Goal: Check status: Check status

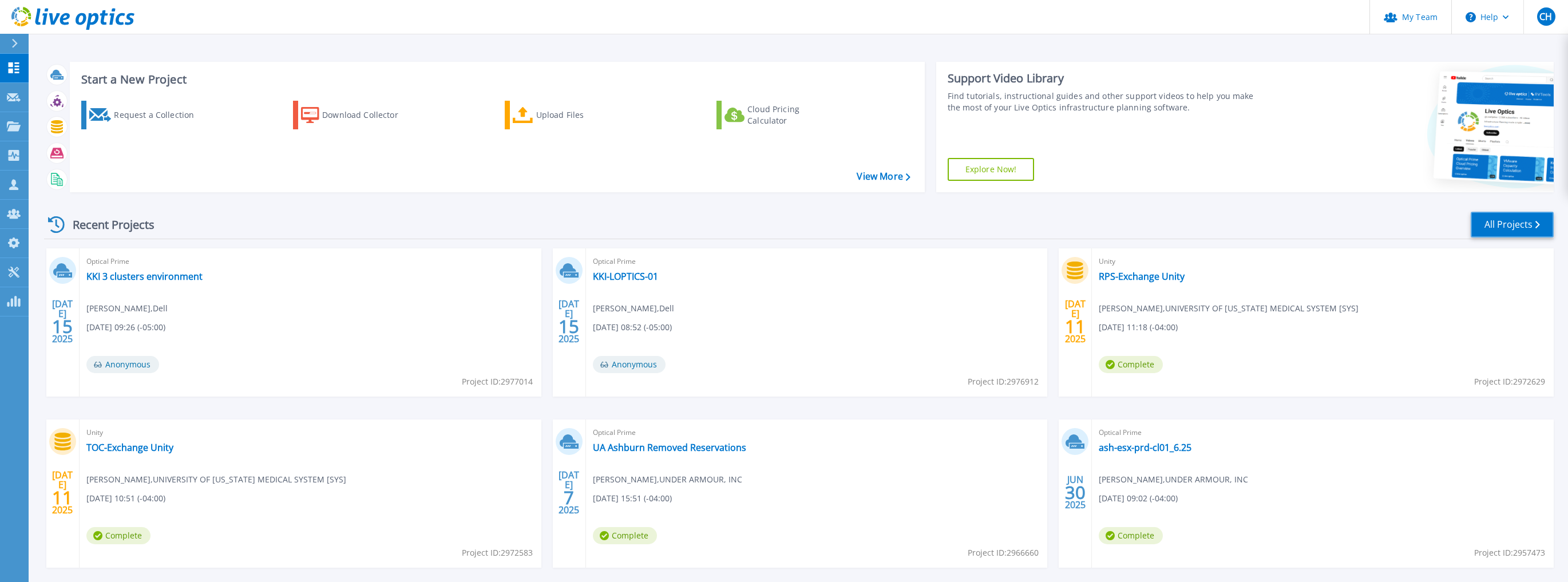
click at [1503, 218] on link "All Projects" at bounding box center [1512, 224] width 83 height 26
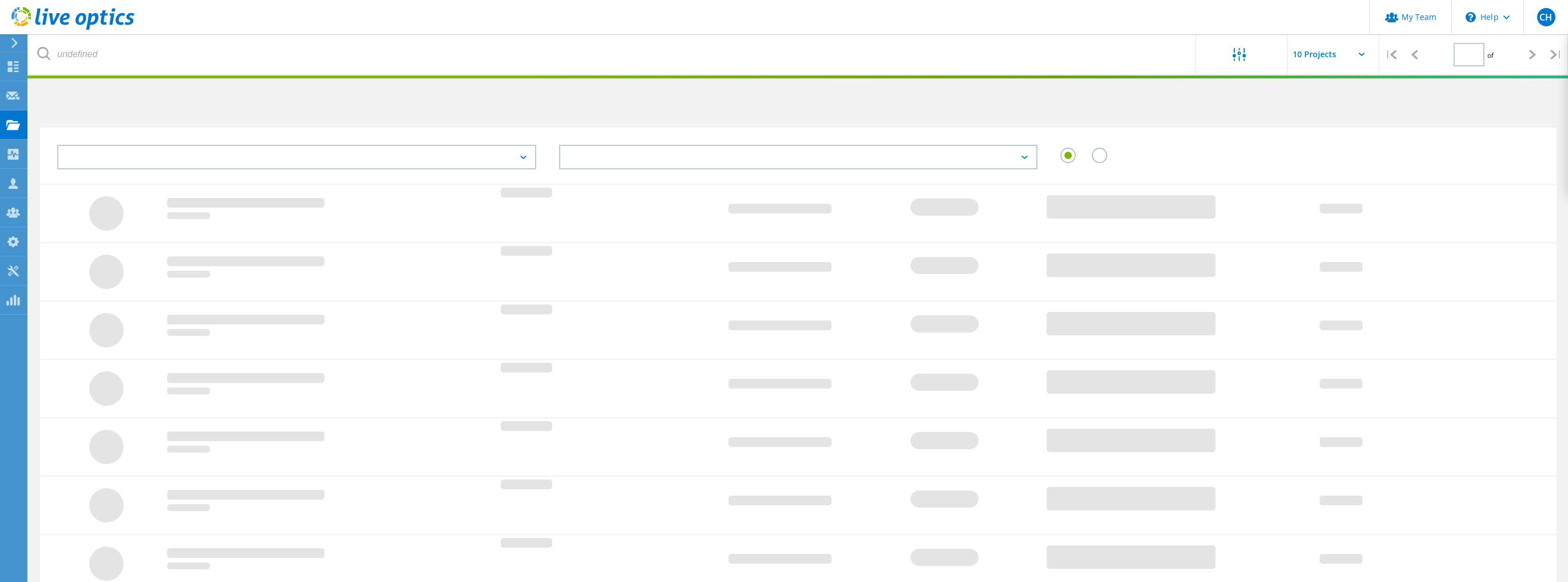
type input "1"
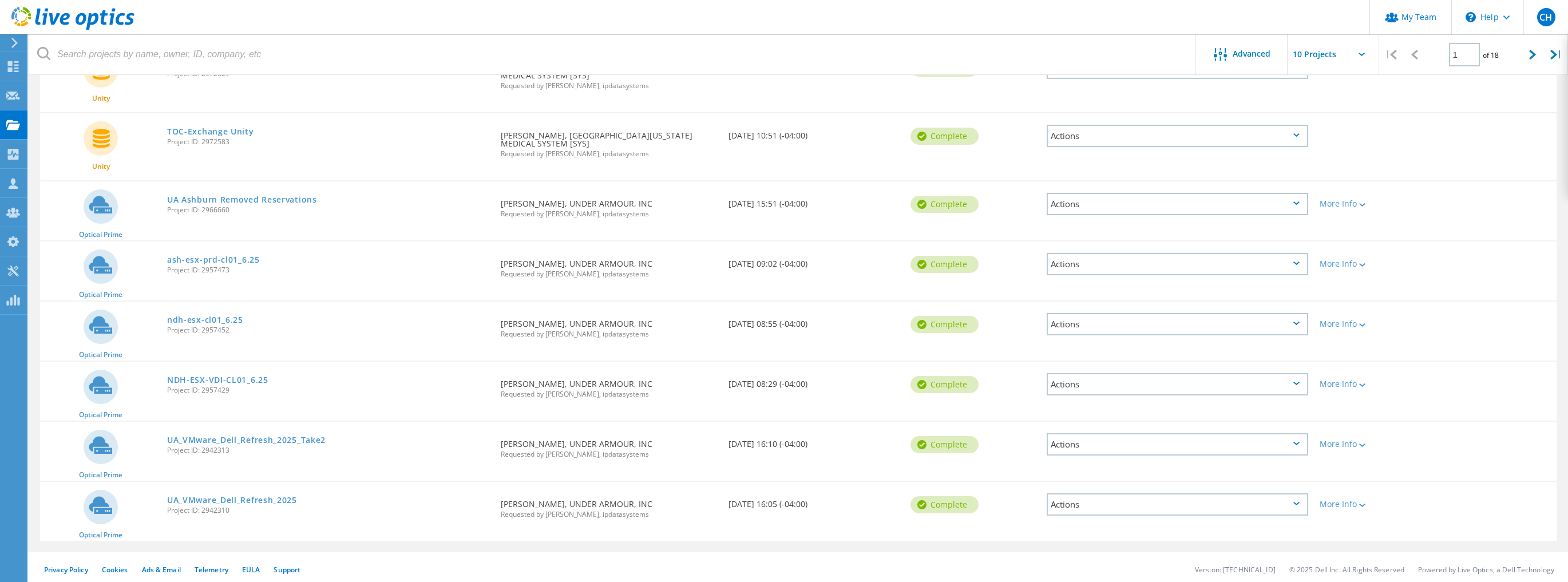
scroll to position [284, 0]
click at [204, 316] on link "ndh-esx-cl01_6.25" at bounding box center [205, 318] width 76 height 8
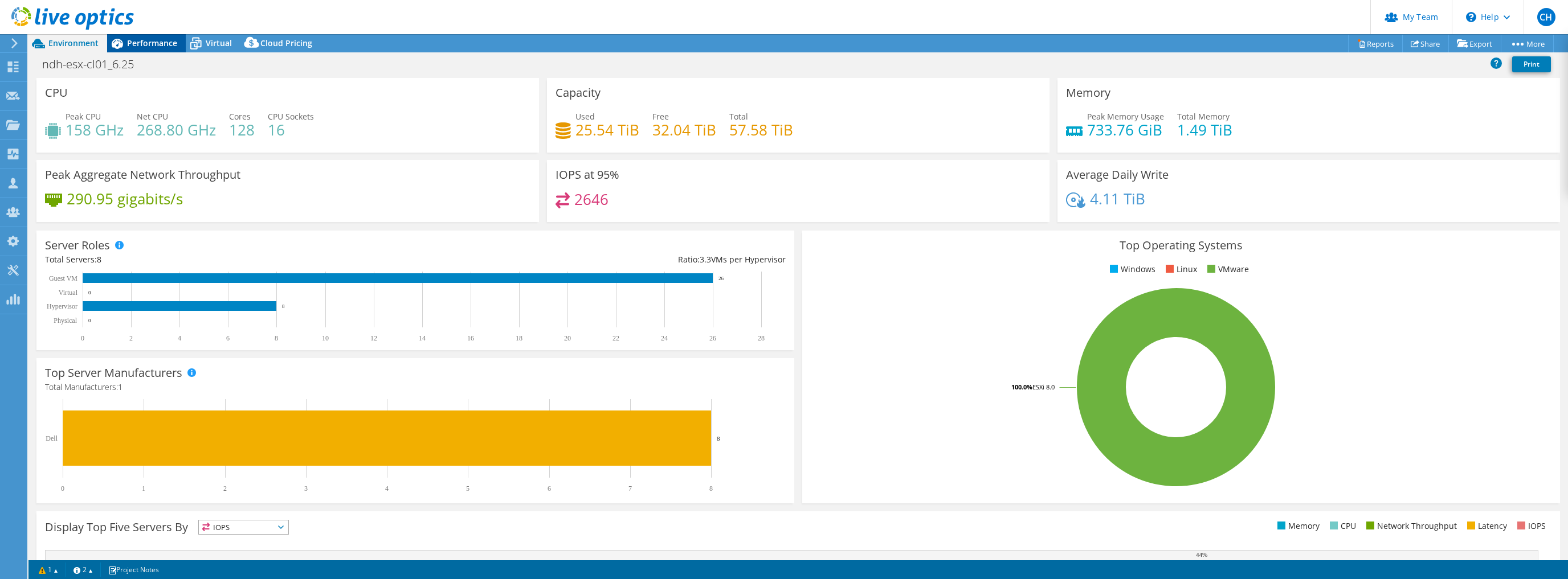
click at [146, 46] on span "Performance" at bounding box center [152, 43] width 50 height 10
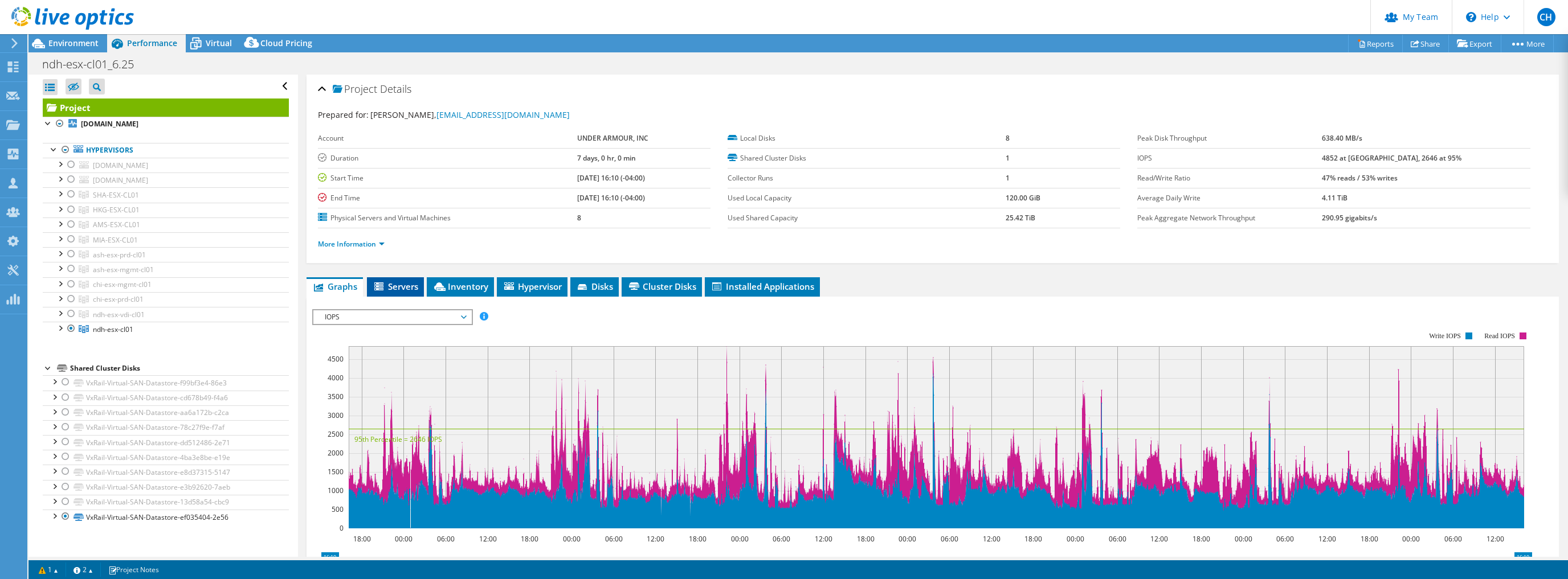
click at [414, 278] on li "Servers" at bounding box center [395, 287] width 57 height 19
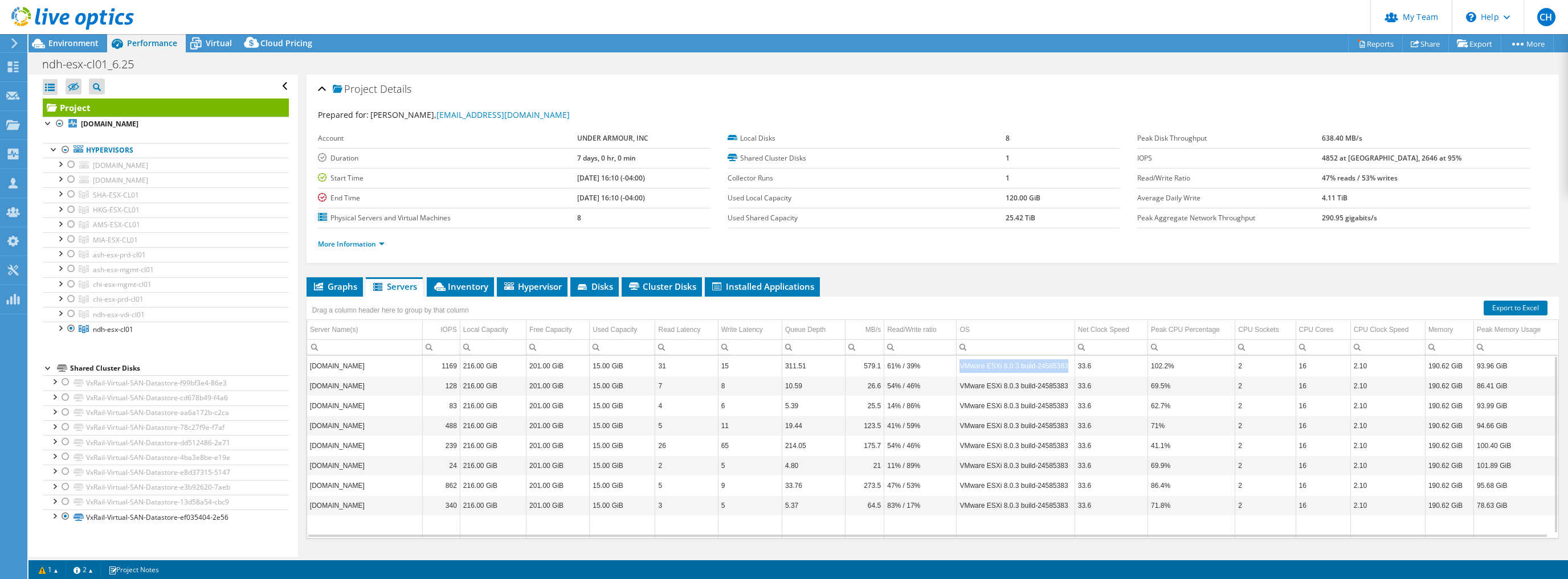
drag, startPoint x: 960, startPoint y: 363, endPoint x: 1065, endPoint y: 362, distance: 105.0
click at [1065, 362] on td "VMware ESXi 8.0.3 build-24585383" at bounding box center [1016, 365] width 118 height 20
copy td "VMware ESXi 8.0.3 build-24585383"
click at [16, 45] on icon at bounding box center [14, 43] width 9 height 10
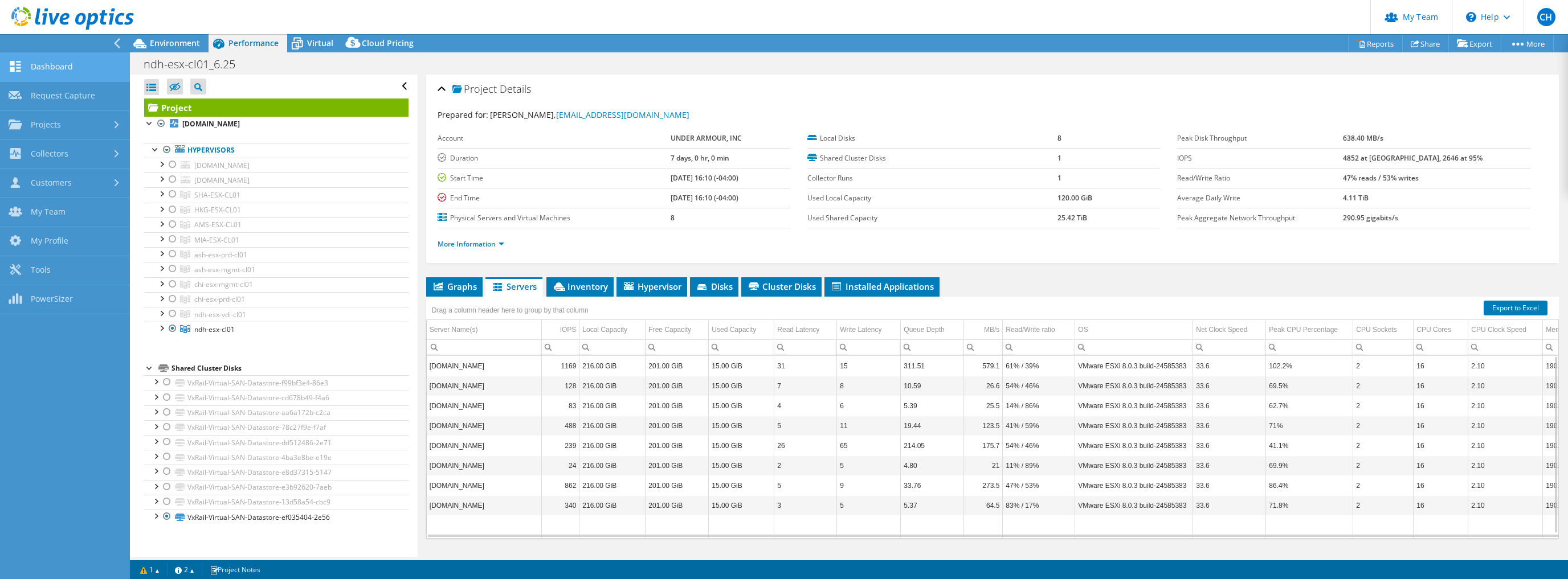
click at [44, 65] on link "Dashboard" at bounding box center [65, 67] width 130 height 29
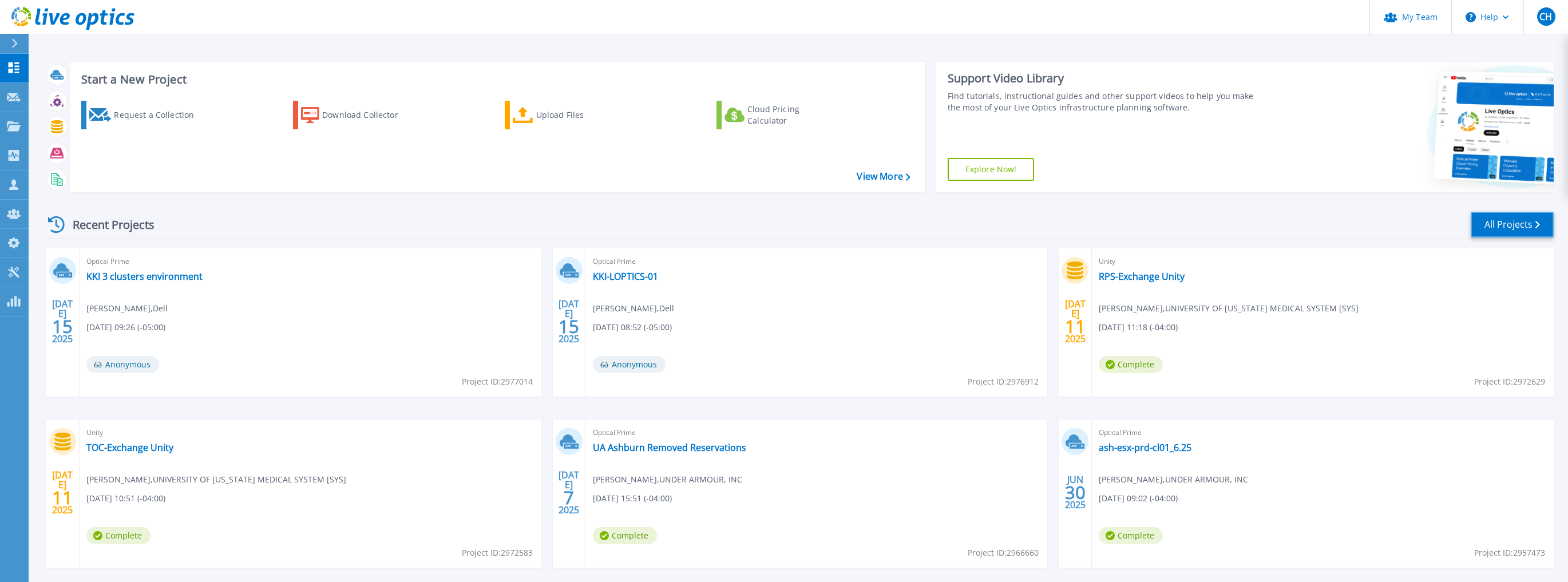
click at [1512, 225] on link "All Projects" at bounding box center [1512, 224] width 83 height 26
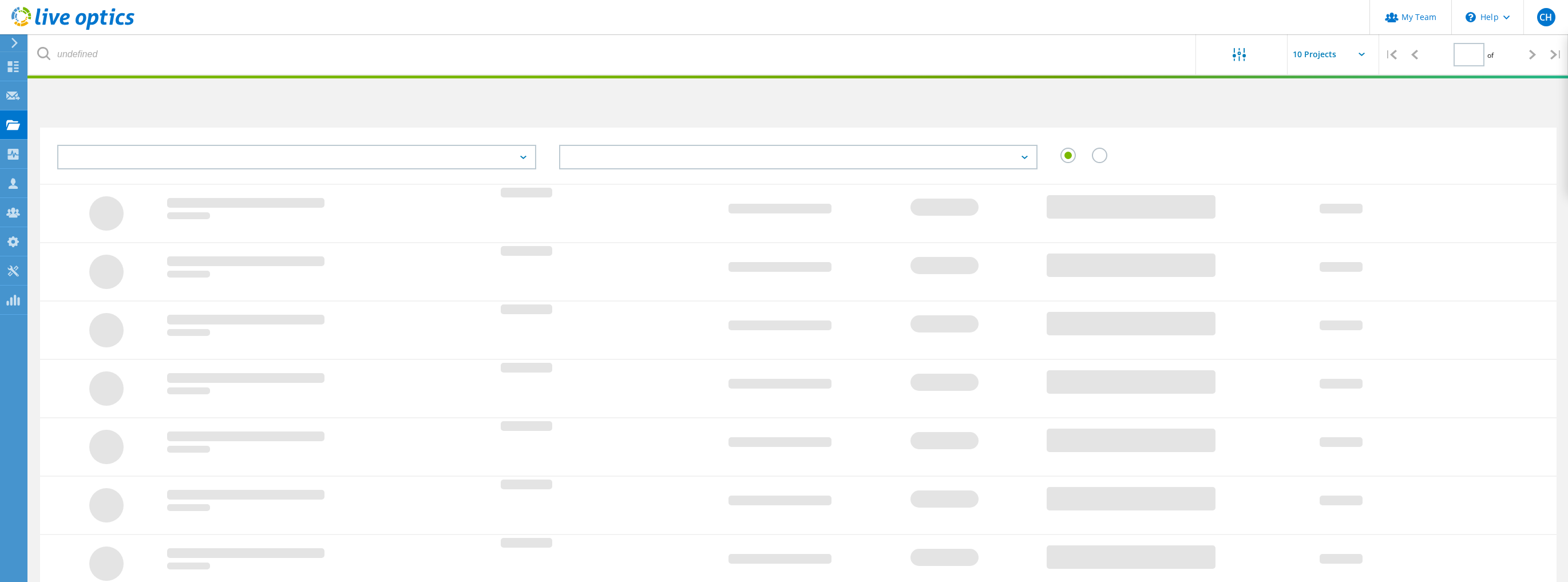
type input "1"
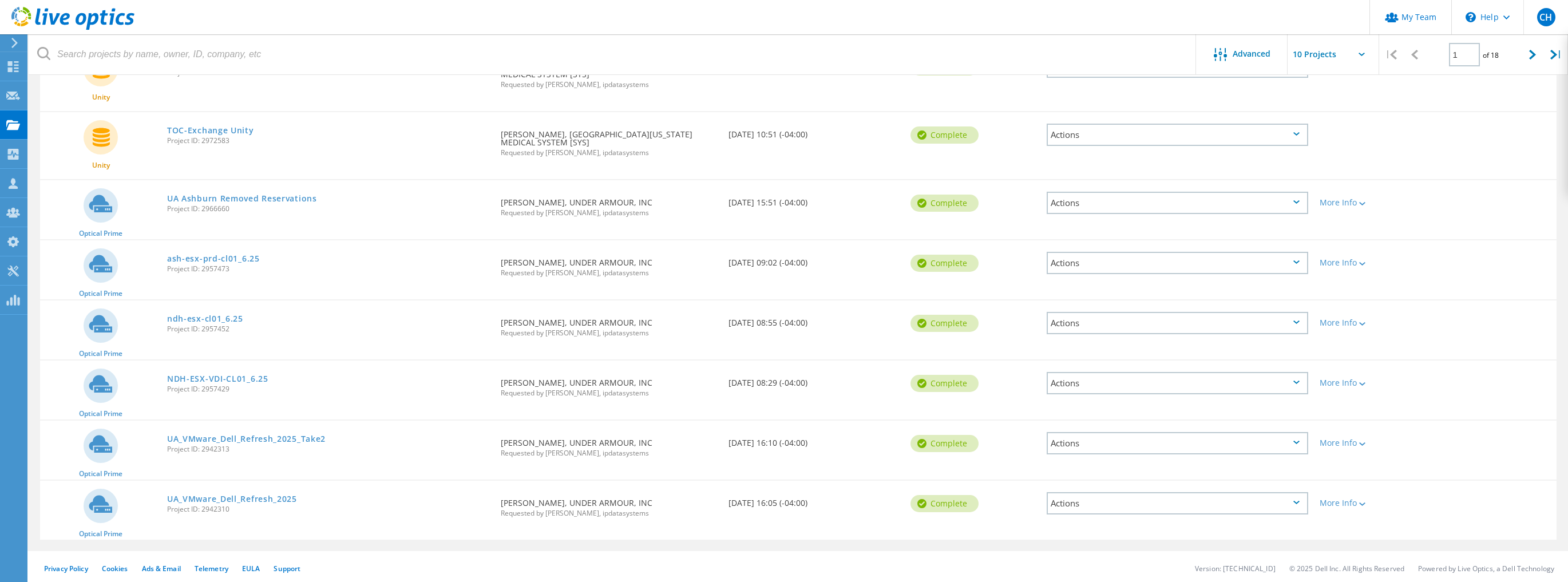
scroll to position [284, 0]
click at [245, 377] on link "NDH-ESX-VDI-CL01_6.25" at bounding box center [217, 378] width 101 height 8
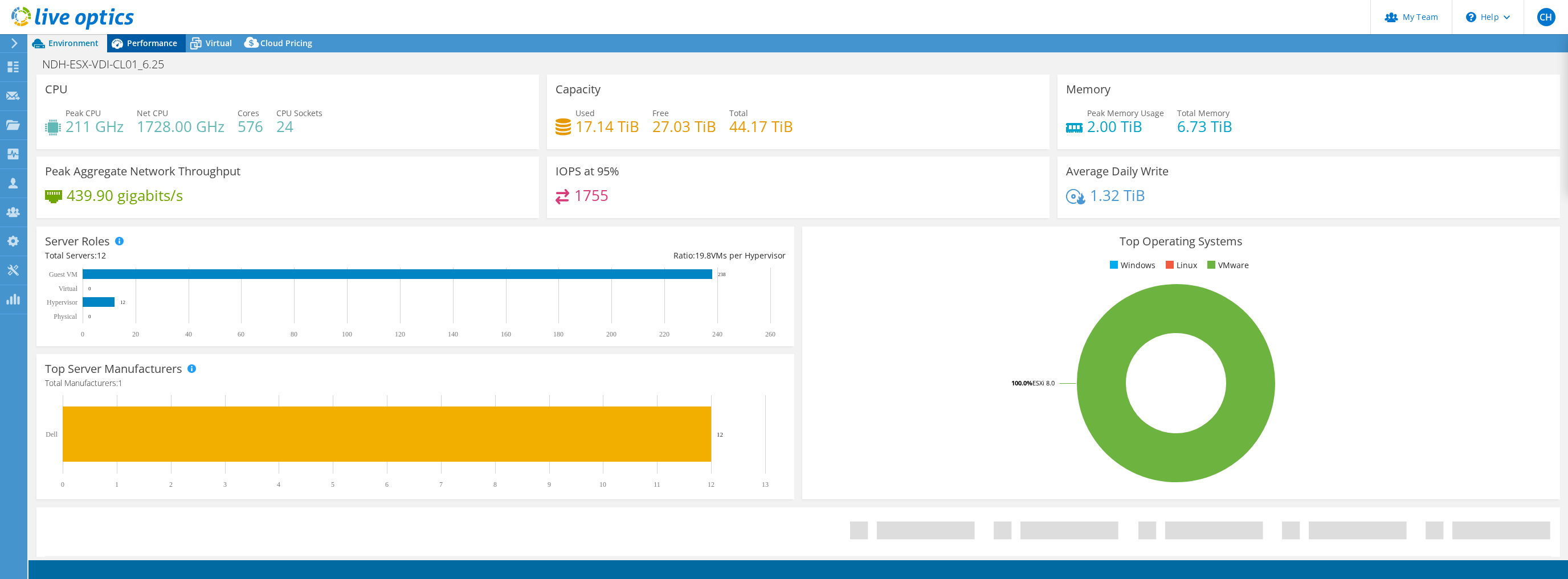
click at [169, 40] on span "Performance" at bounding box center [152, 43] width 50 height 10
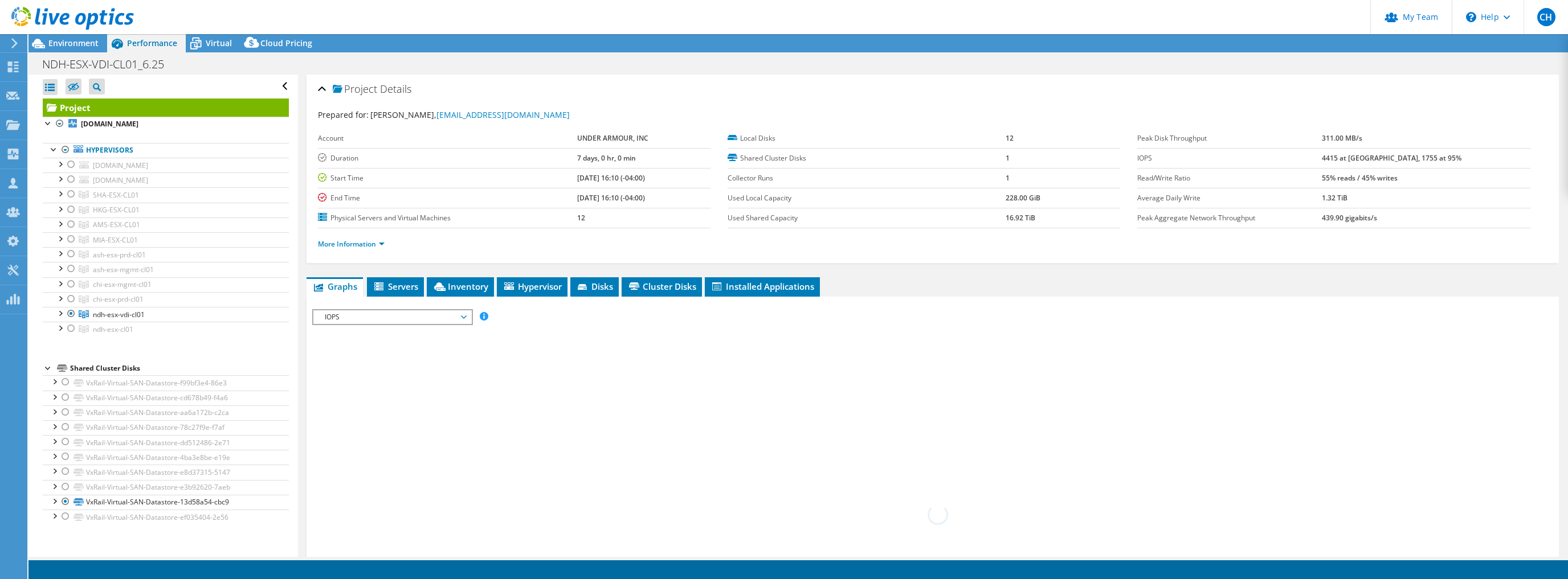
select select "USD"
click at [388, 286] on span "Servers" at bounding box center [395, 287] width 46 height 11
